Goal: Information Seeking & Learning: Find specific fact

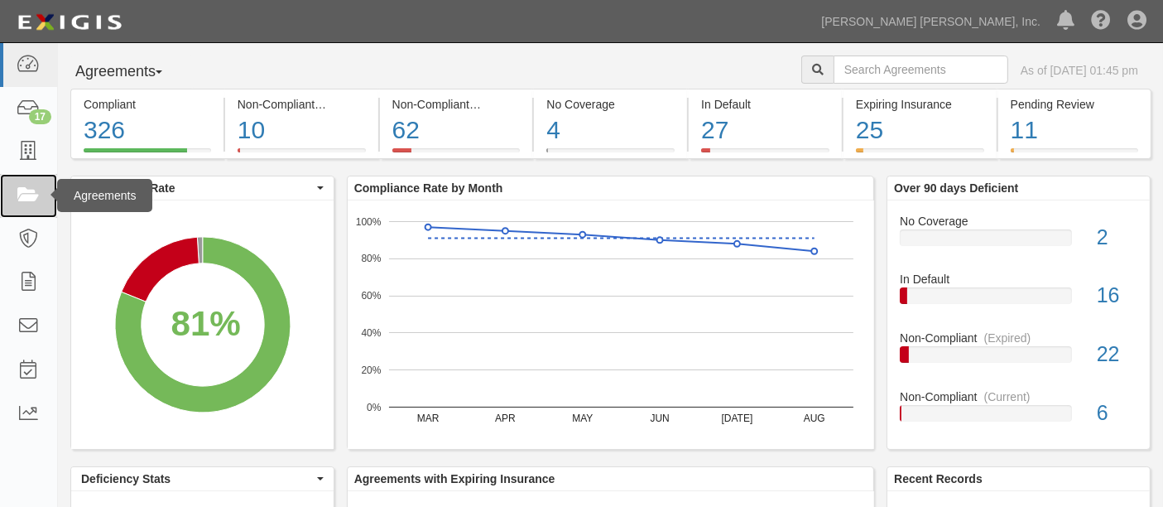
click at [26, 197] on icon at bounding box center [28, 195] width 23 height 19
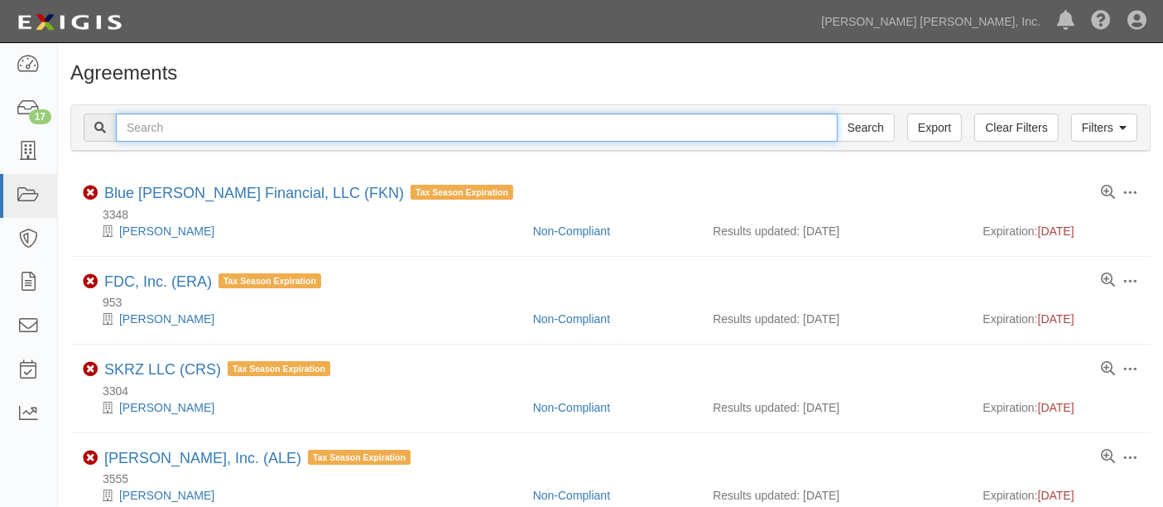
click at [660, 126] on input "text" at bounding box center [477, 127] width 722 height 28
type input "[PERSON_NAME]"
click at [837, 113] on input "Search" at bounding box center [866, 127] width 58 height 28
